Goal: Information Seeking & Learning: Learn about a topic

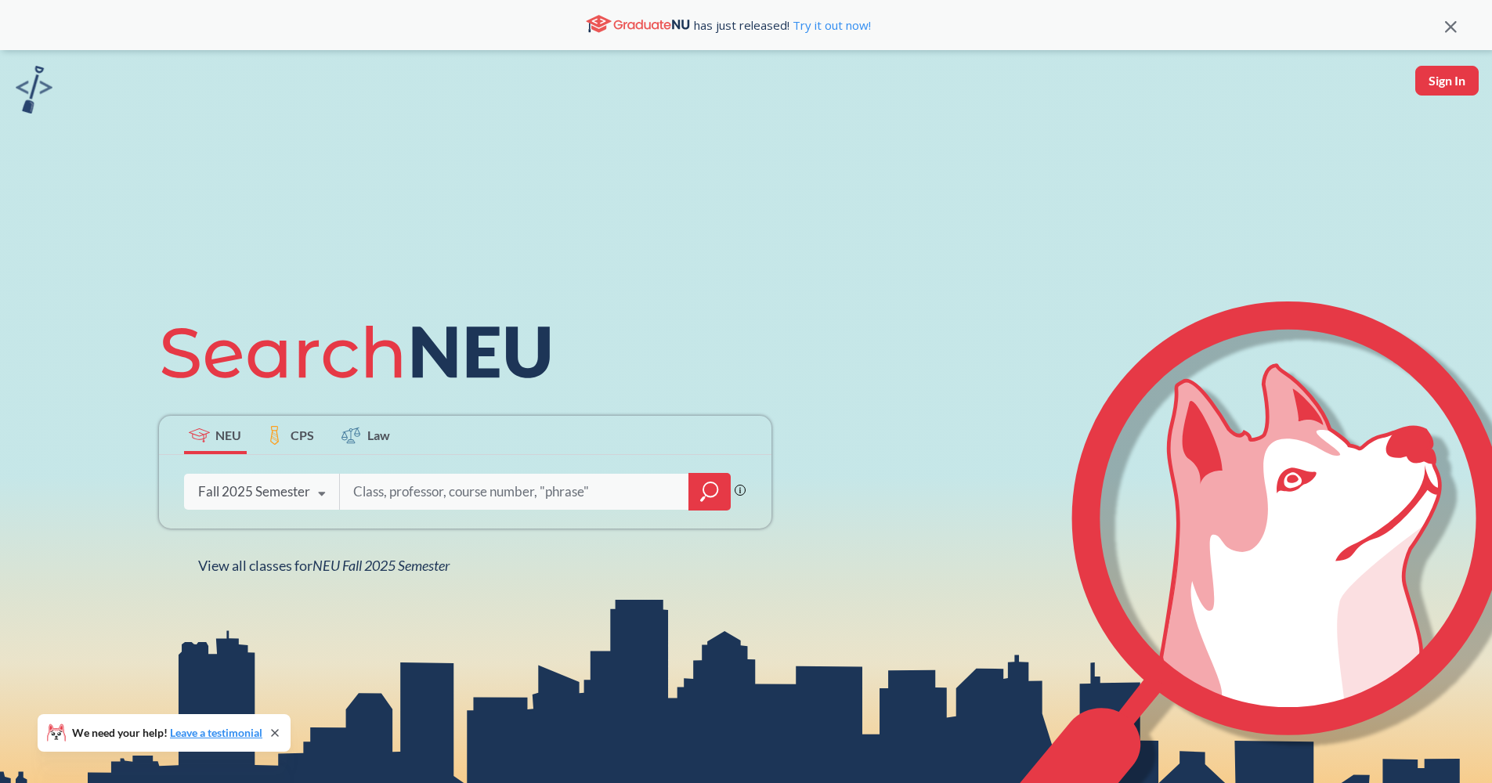
click at [294, 498] on div "Fall 2025 Semester" at bounding box center [254, 491] width 112 height 17
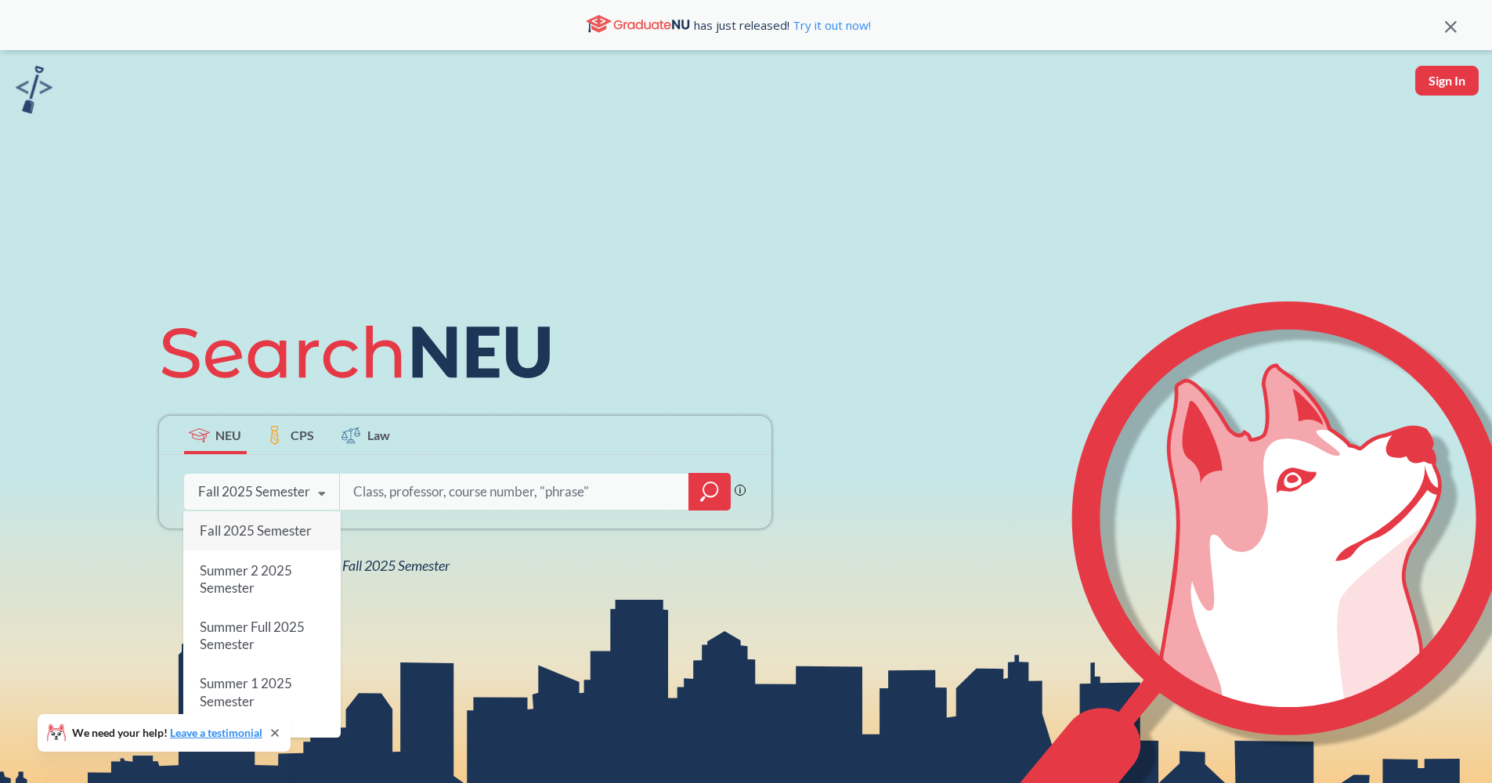
drag, startPoint x: 432, startPoint y: 489, endPoint x: 442, endPoint y: 487, distance: 10.3
click at [442, 487] on input "search" at bounding box center [515, 491] width 326 height 33
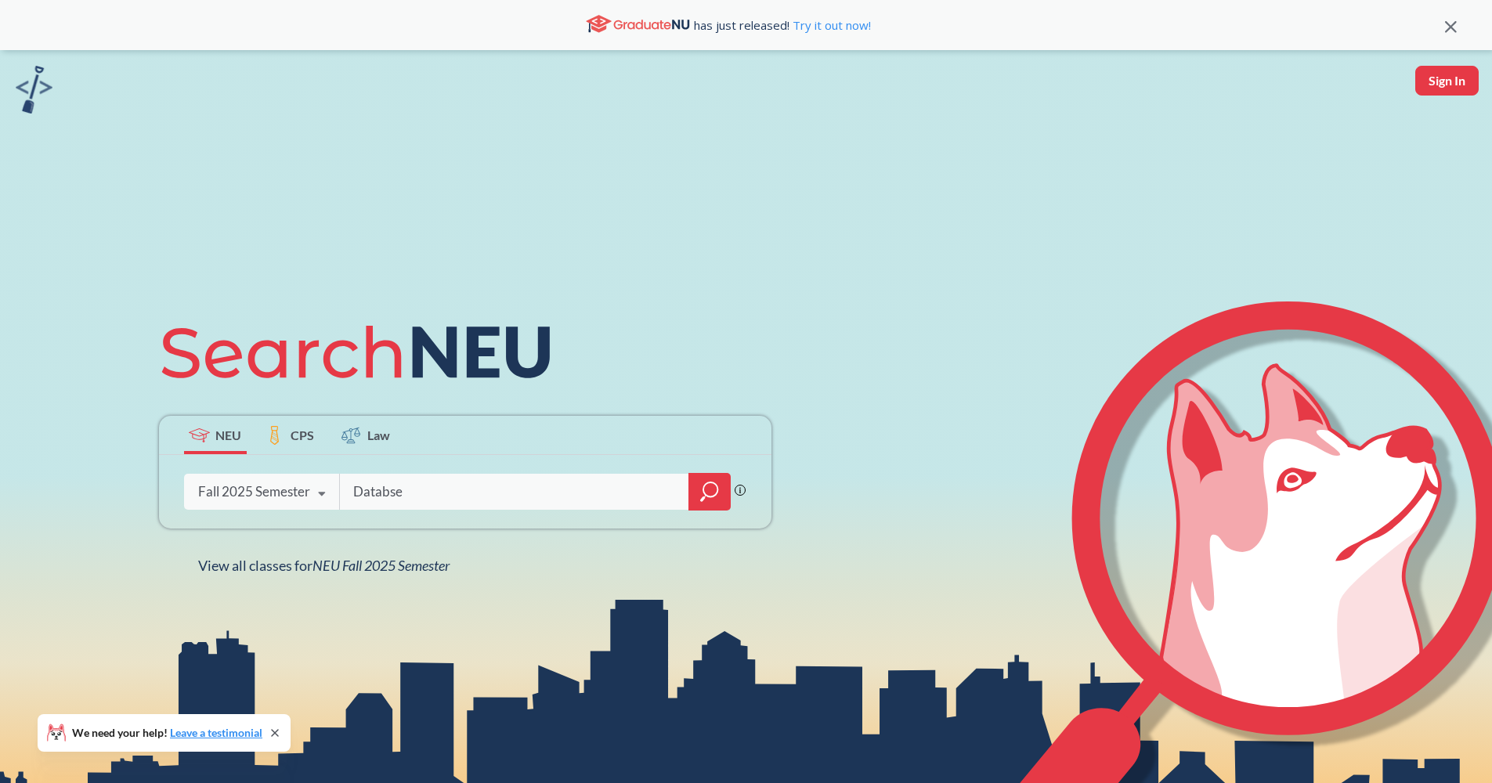
type input "Databse"
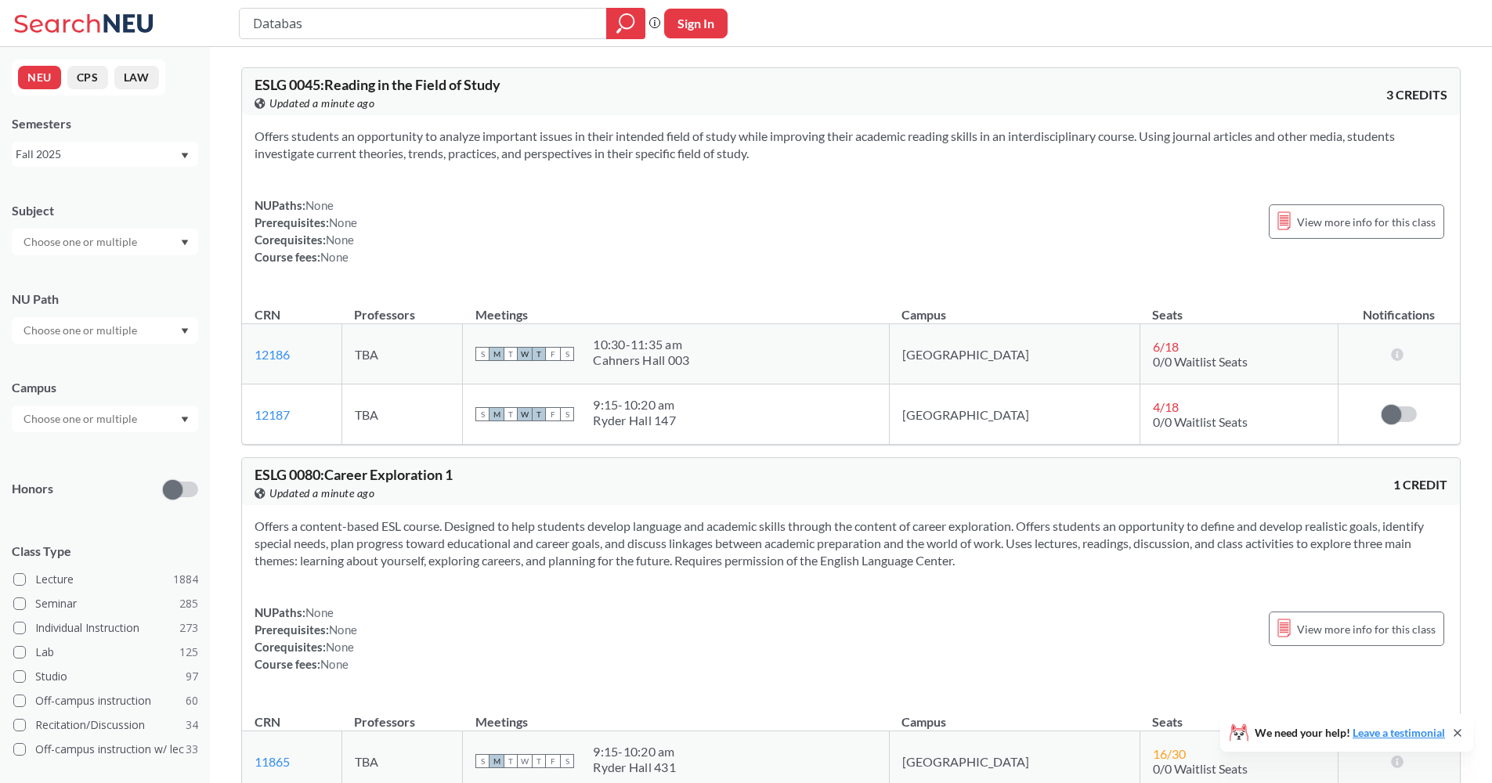
type input "Database"
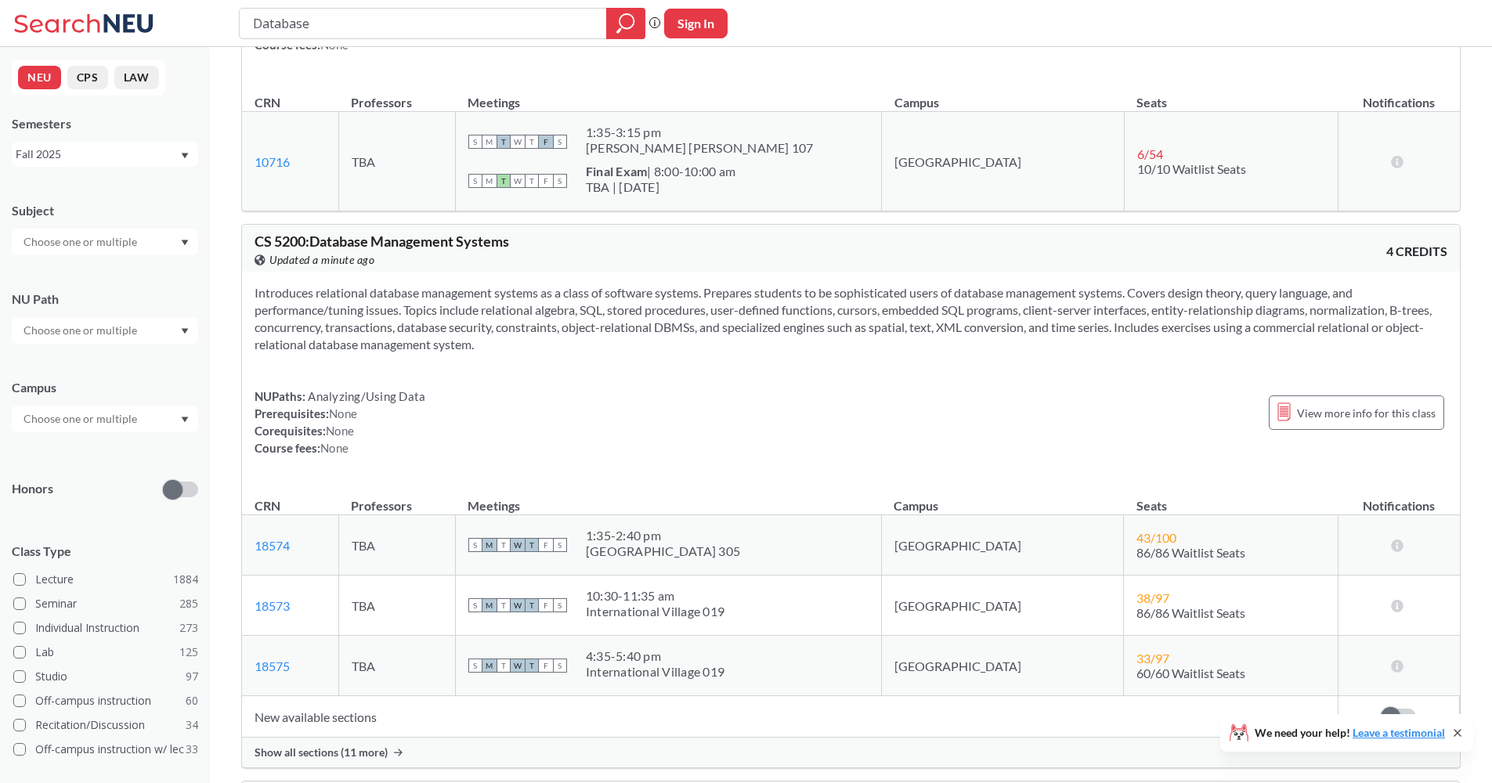
scroll to position [303, 0]
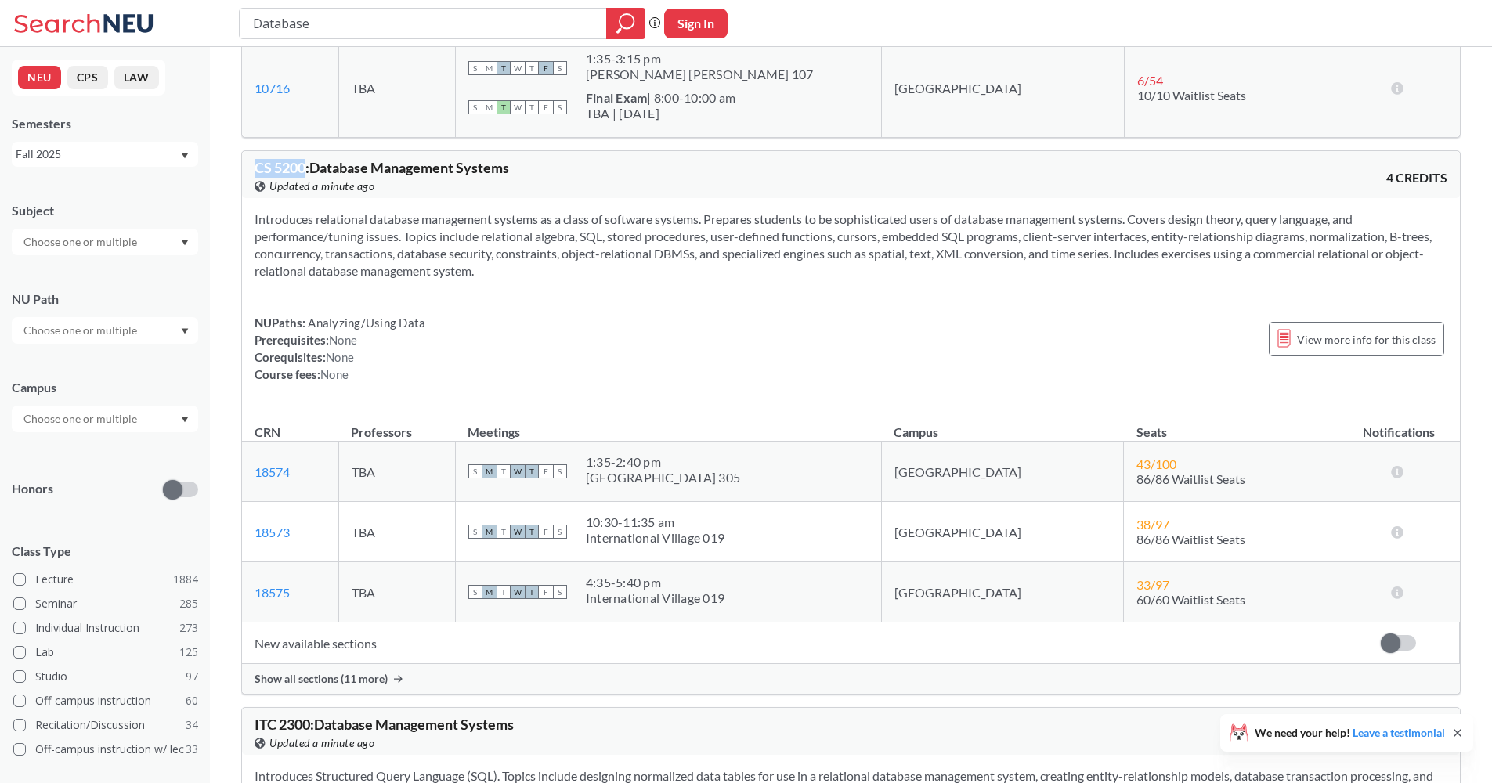
drag, startPoint x: 255, startPoint y: 170, endPoint x: 304, endPoint y: 163, distance: 49.8
click at [304, 163] on span "CS 5200 : Database Management Systems" at bounding box center [382, 167] width 255 height 17
copy span "CS 5200"
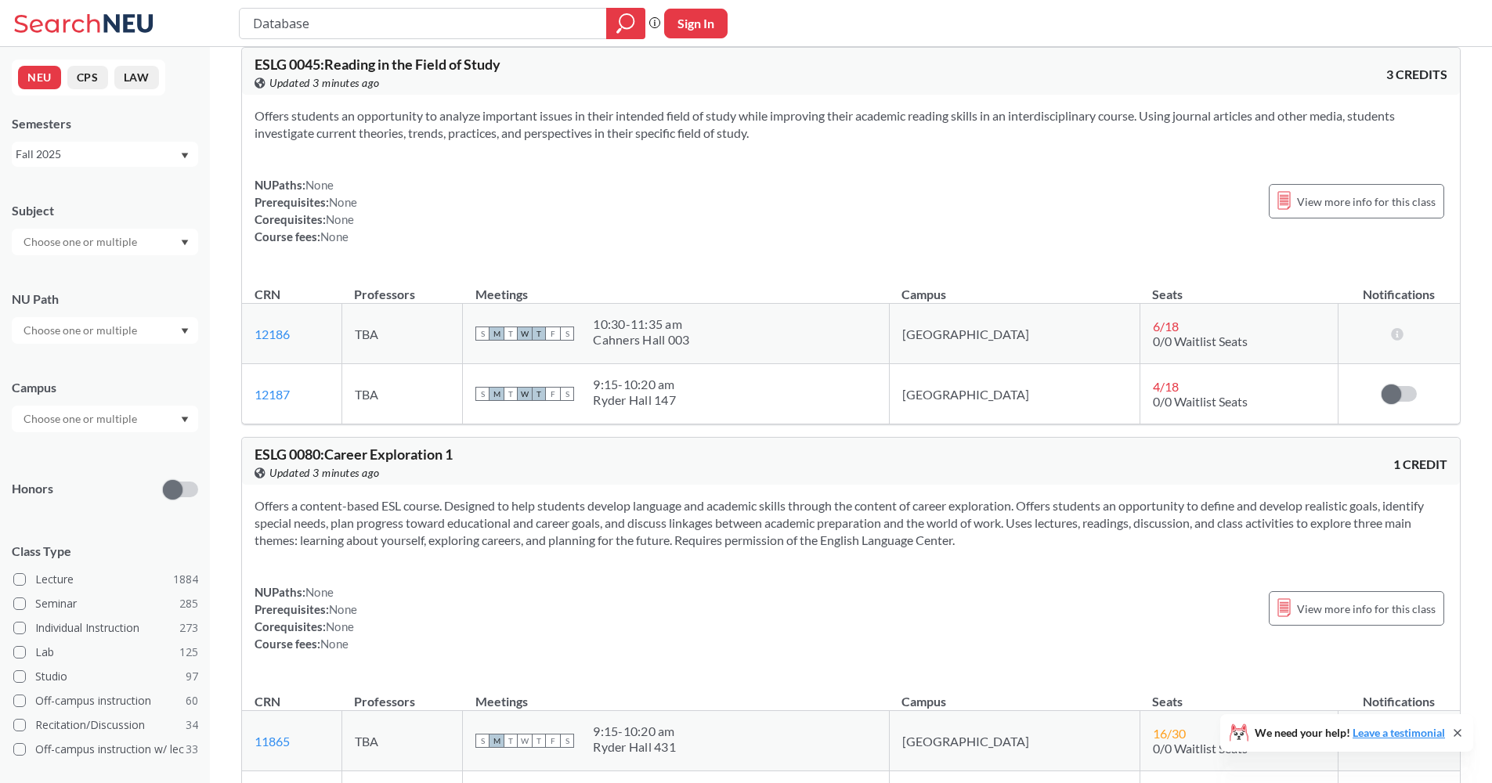
scroll to position [4611, 0]
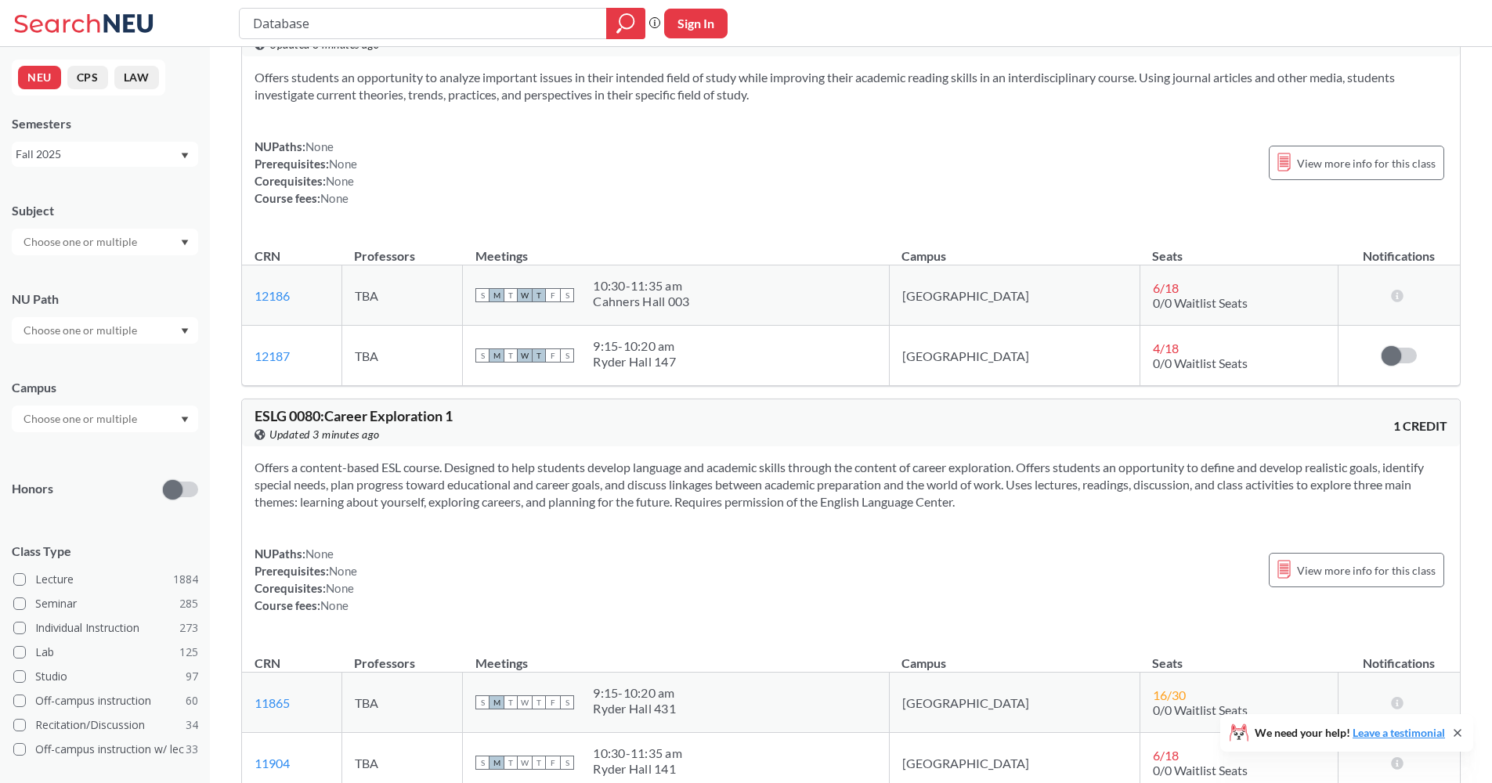
click at [150, 153] on div "Fall 2025" at bounding box center [98, 154] width 164 height 17
click at [136, 240] on div "Spring 2025" at bounding box center [108, 234] width 177 height 17
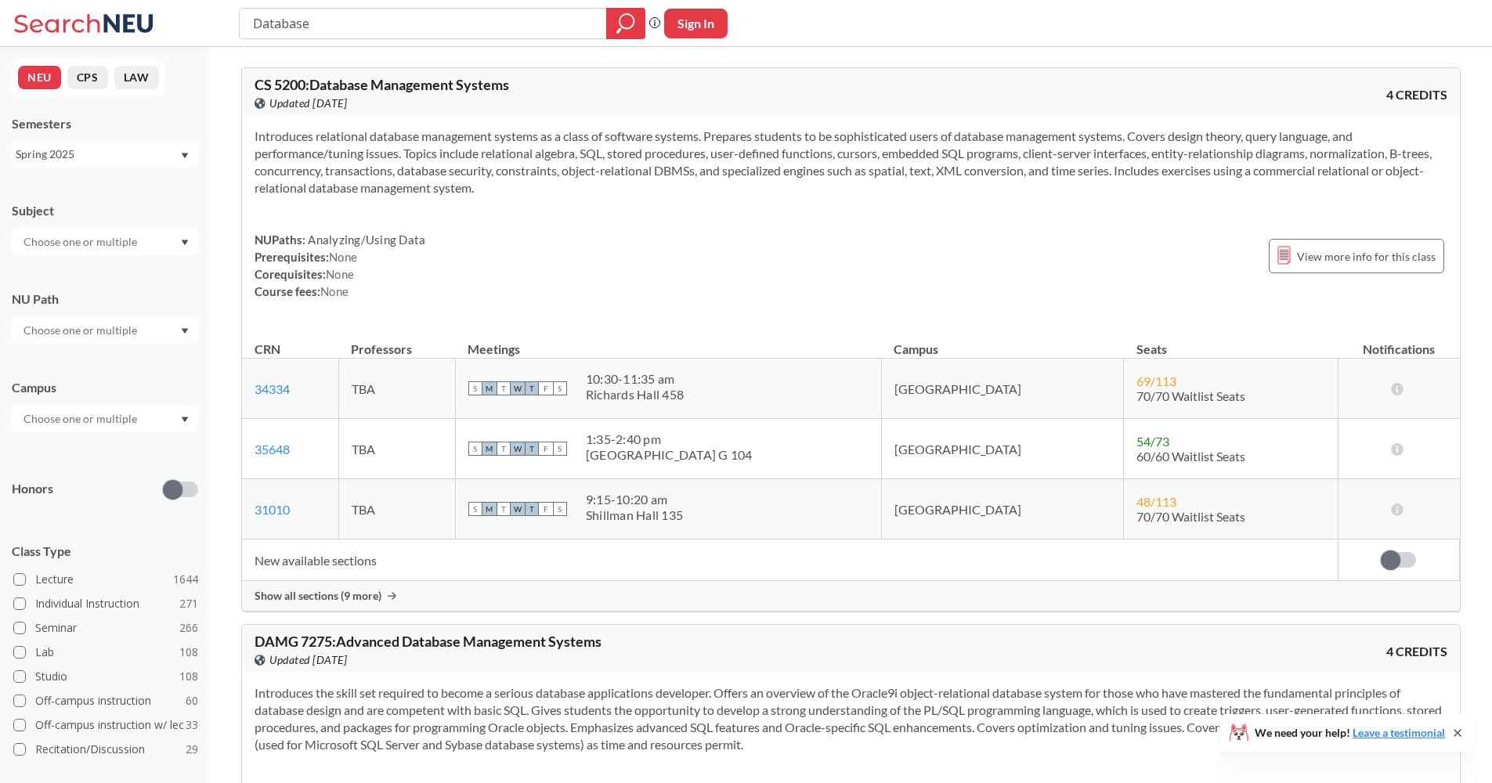
click at [453, 213] on div "Introduces relational database management systems as a class of software system…" at bounding box center [851, 220] width 1218 height 210
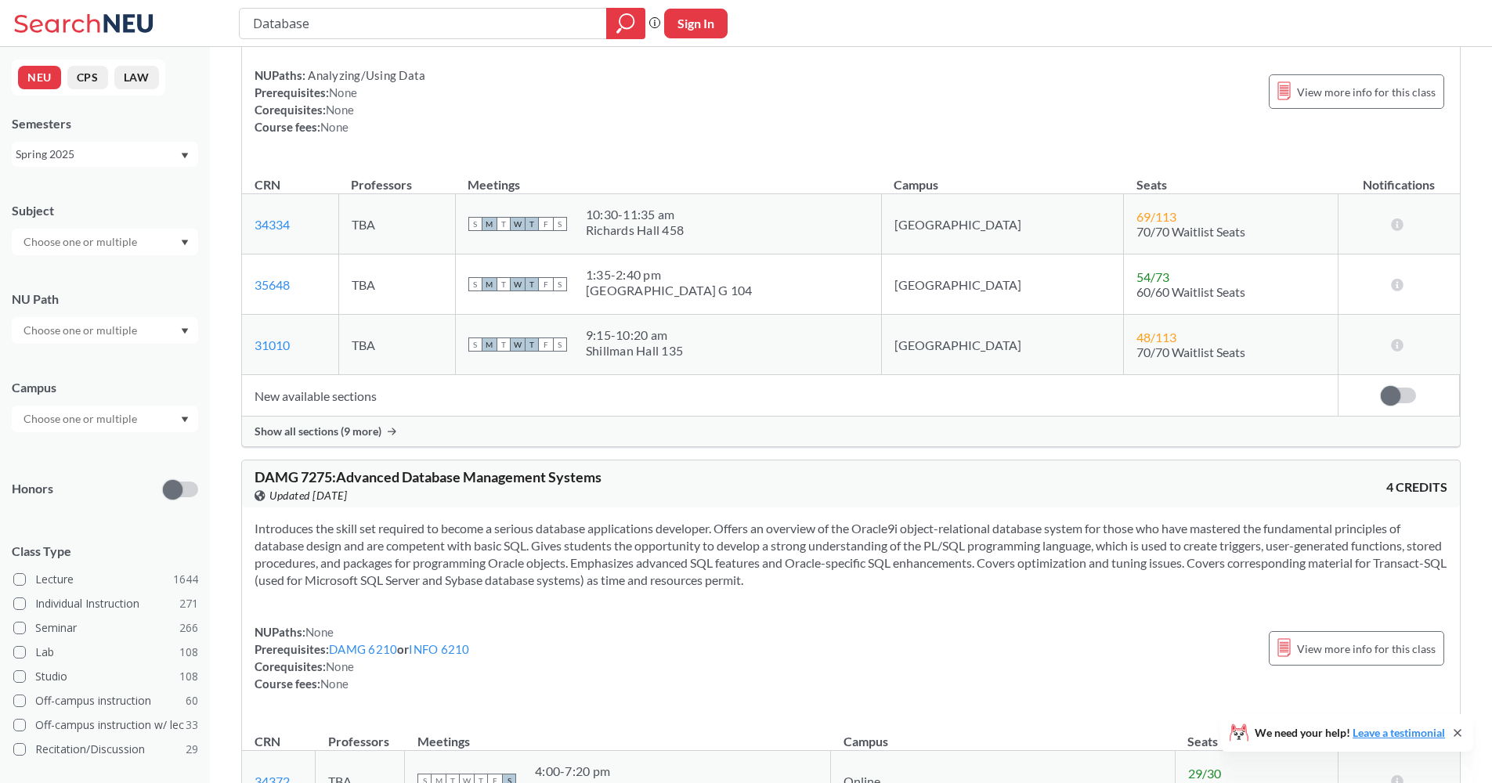
scroll to position [193, 0]
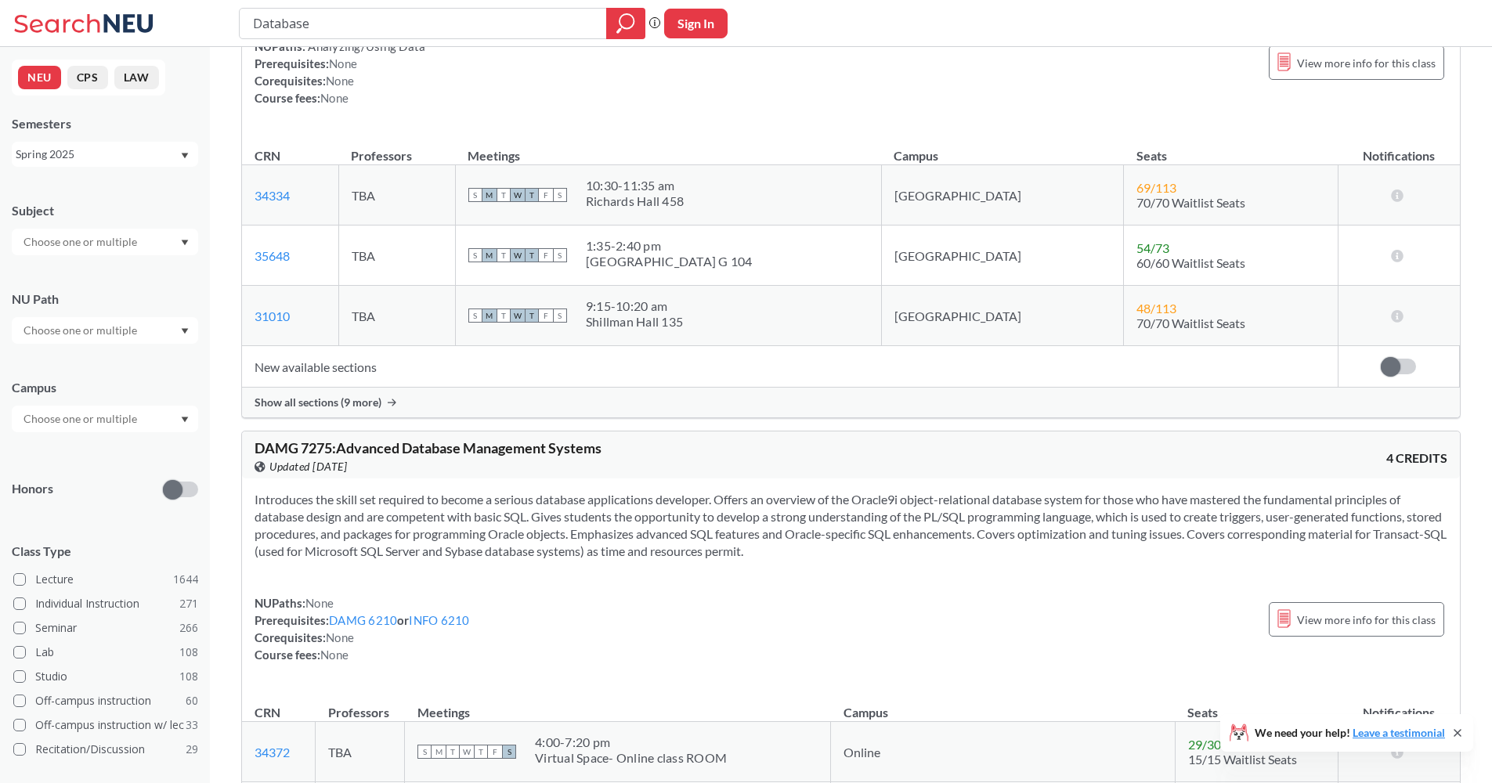
click at [579, 401] on div "Show all sections (9 more)" at bounding box center [851, 403] width 1218 height 30
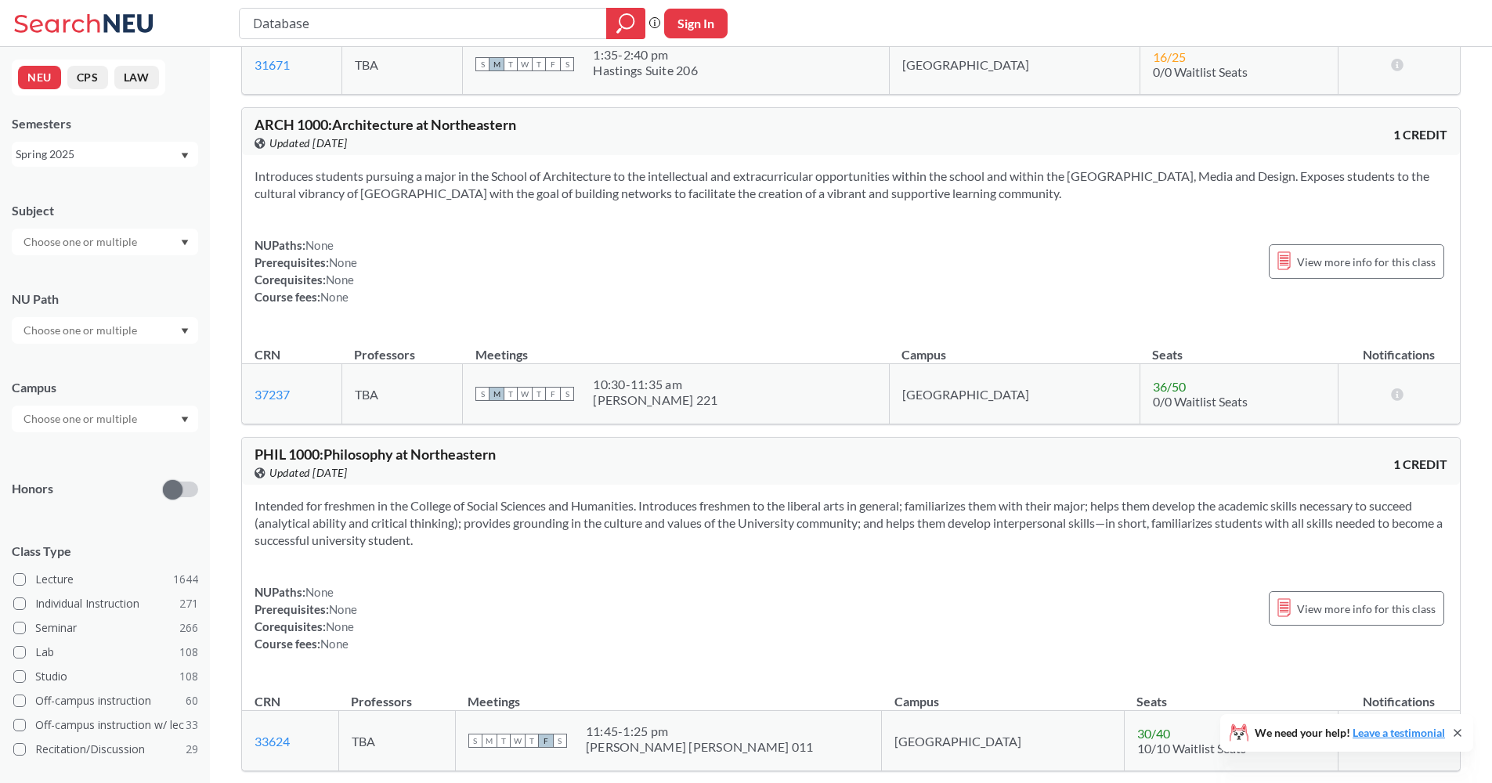
scroll to position [5792, 0]
